Goal: Navigation & Orientation: Find specific page/section

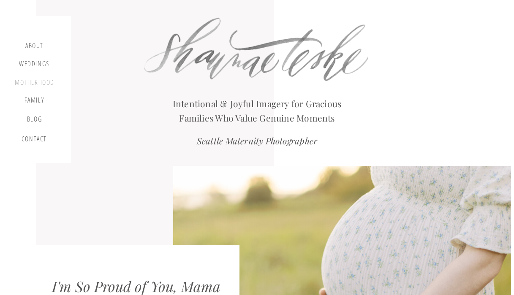
click at [43, 85] on div "motherhood" at bounding box center [35, 83] width 40 height 9
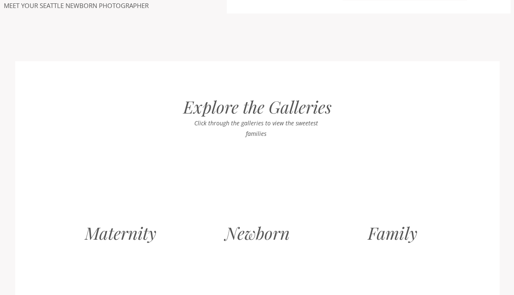
scroll to position [911, 0]
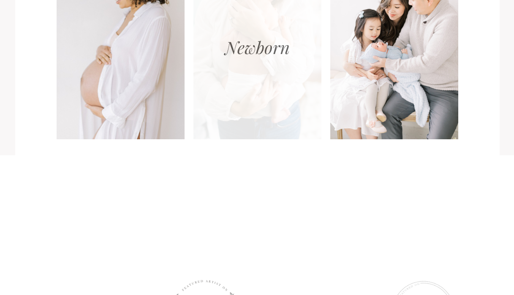
click at [237, 106] on div at bounding box center [258, 51] width 128 height 178
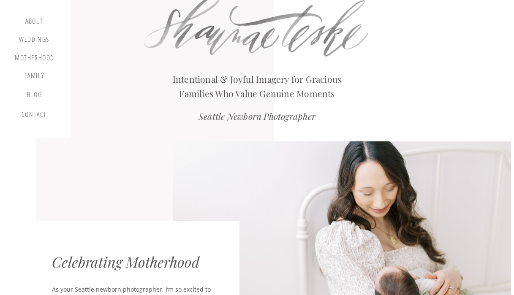
scroll to position [0, 0]
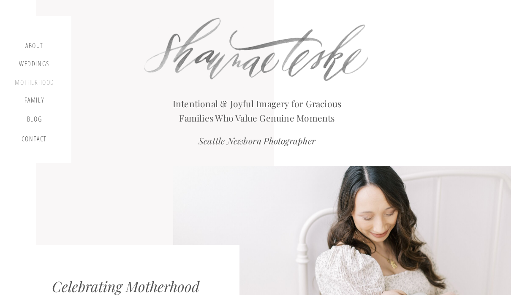
click at [39, 85] on div "motherhood" at bounding box center [35, 83] width 40 height 9
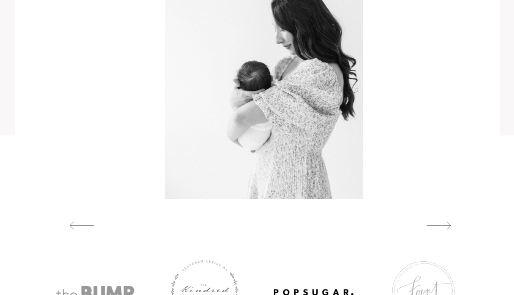
scroll to position [1061, 0]
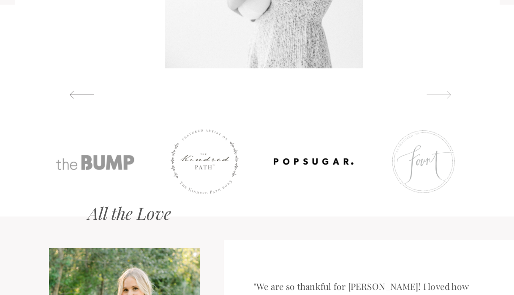
click at [445, 96] on div at bounding box center [439, 94] width 39 height 9
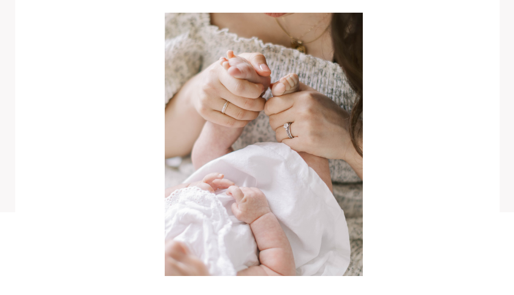
click at [443, 140] on div at bounding box center [264, 145] width 416 height 264
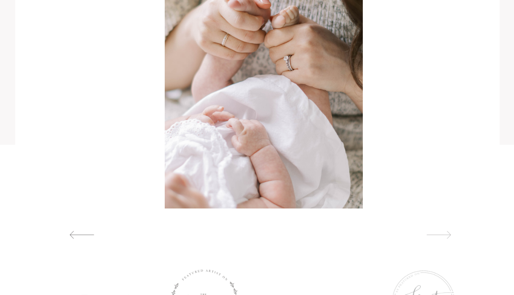
scroll to position [920, 0]
click at [446, 240] on div at bounding box center [439, 236] width 39 height 9
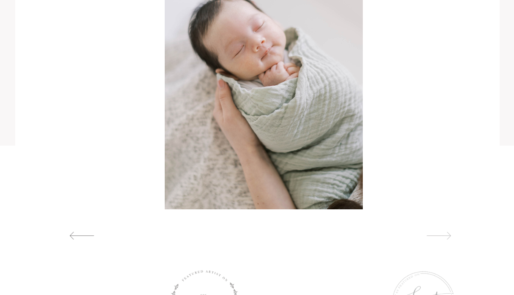
click at [446, 240] on div at bounding box center [439, 236] width 39 height 9
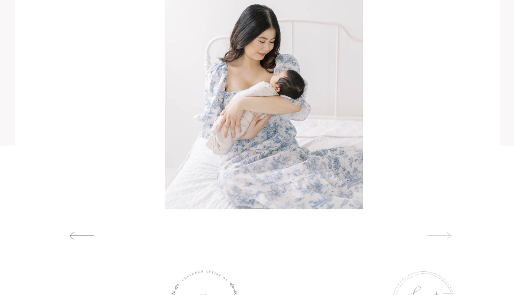
click at [446, 240] on div at bounding box center [439, 236] width 39 height 9
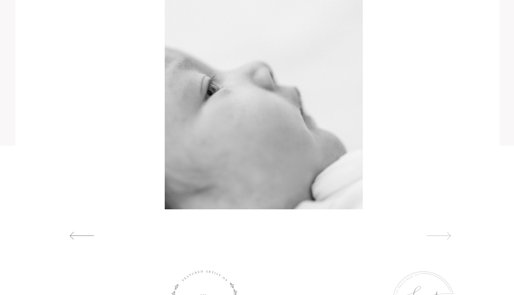
click at [446, 240] on div at bounding box center [439, 236] width 39 height 9
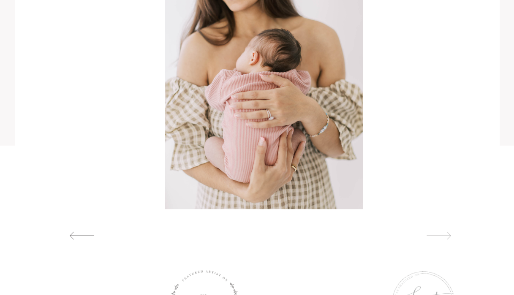
click at [446, 238] on div at bounding box center [439, 236] width 39 height 9
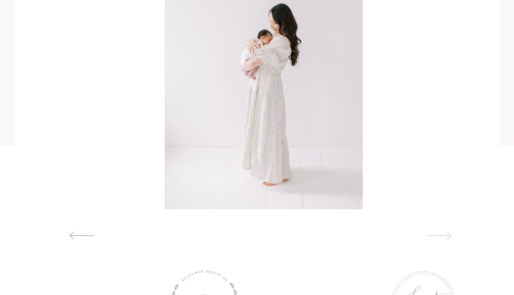
click at [446, 238] on div at bounding box center [439, 236] width 39 height 9
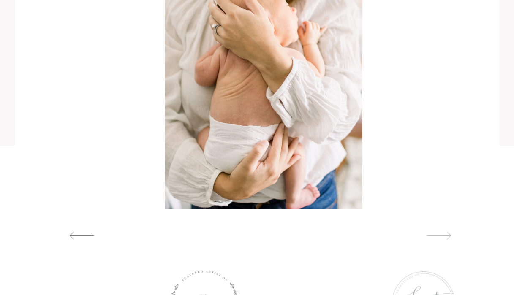
click at [446, 238] on div at bounding box center [439, 236] width 39 height 9
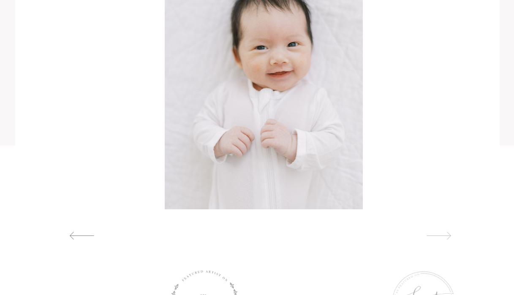
click at [446, 236] on div at bounding box center [439, 236] width 39 height 9
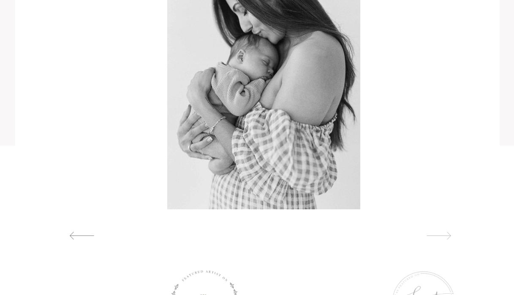
click at [446, 235] on div at bounding box center [439, 236] width 39 height 9
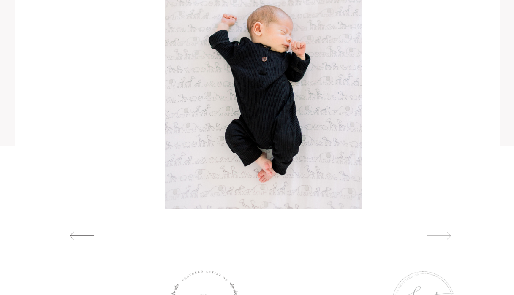
click at [445, 235] on div at bounding box center [439, 236] width 39 height 9
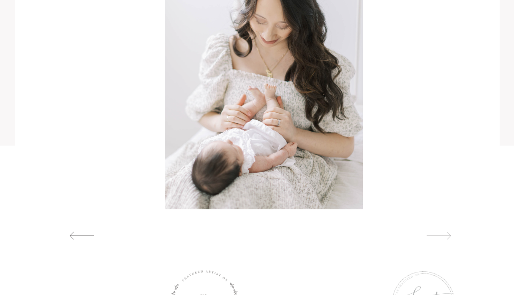
click at [445, 235] on div at bounding box center [439, 236] width 39 height 9
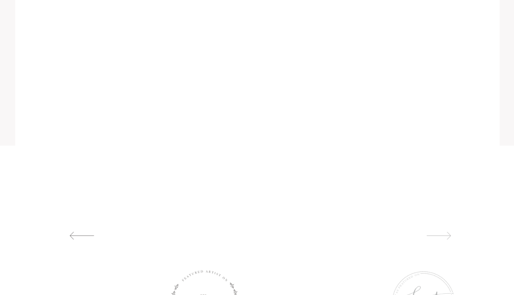
click at [445, 235] on div at bounding box center [439, 236] width 39 height 9
